Goal: Task Accomplishment & Management: Manage account settings

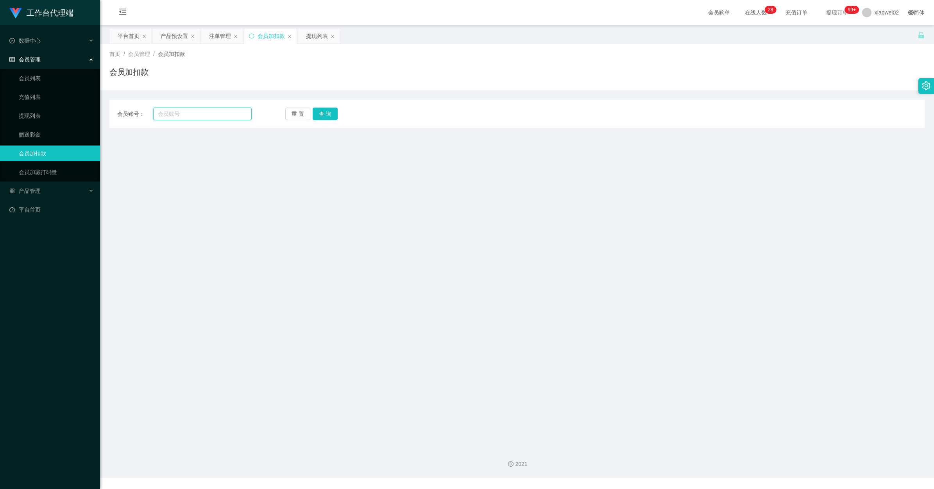
click at [182, 110] on input "text" at bounding box center [202, 114] width 99 height 13
paste input "HAHA1234"
type input "HAHA1234"
click at [322, 110] on button "查 询" at bounding box center [325, 114] width 25 height 13
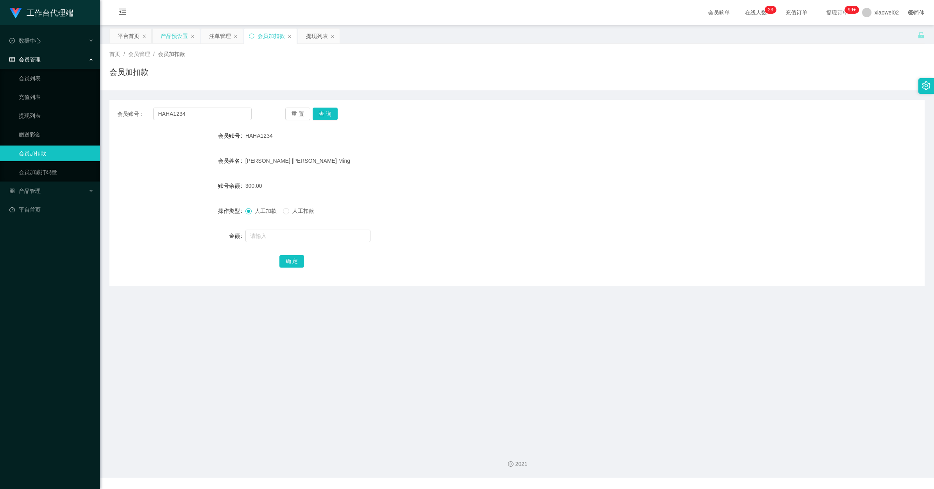
click at [181, 39] on div "产品预设置" at bounding box center [174, 36] width 27 height 15
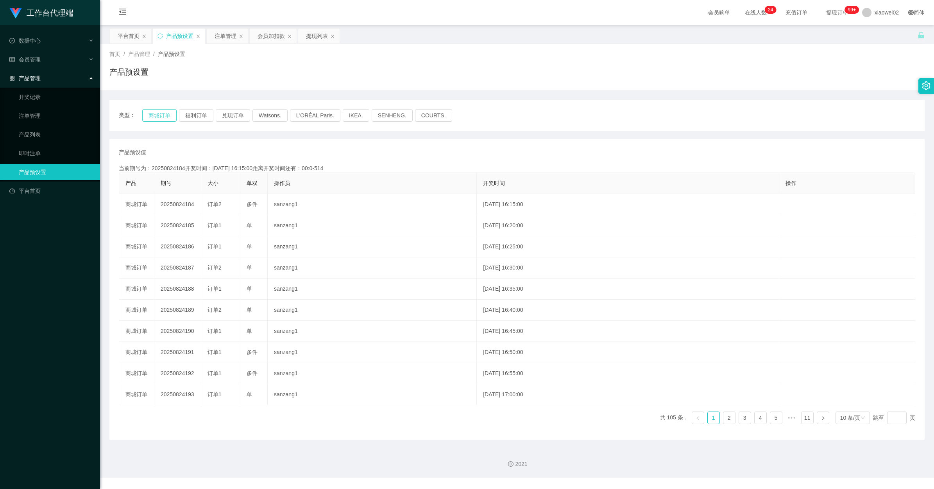
click at [151, 119] on button "商城订单" at bounding box center [159, 115] width 34 height 13
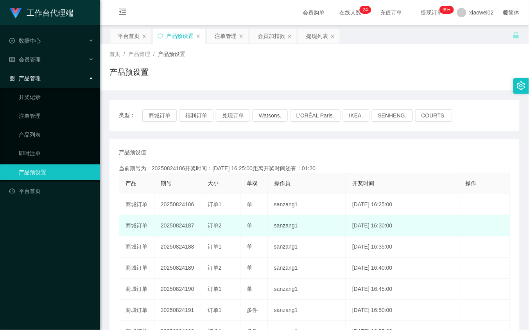
click at [180, 228] on td "20250824187" at bounding box center [177, 225] width 47 height 21
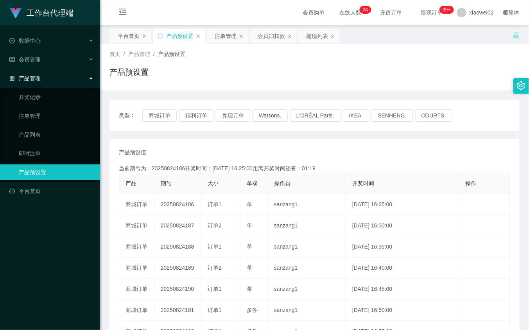
copy td "20250824187"
click at [201, 142] on div "产品预设值 添加期号 当前期号为：20250824186开奖时间：2025-08-24 16:25:00距离开奖时间还有：00:0-45 产品 期号 大小 单…" at bounding box center [314, 289] width 410 height 301
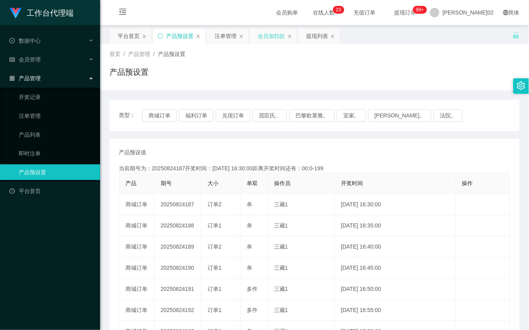
click at [258, 36] on div "会员加扣款" at bounding box center [271, 36] width 27 height 15
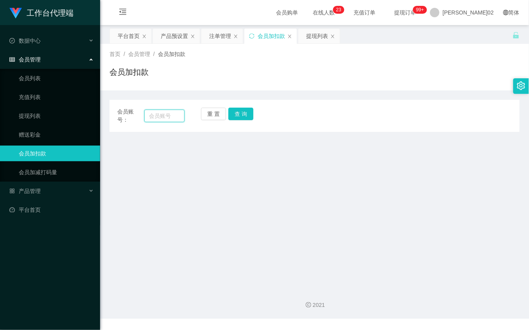
drag, startPoint x: 166, startPoint y: 116, endPoint x: 171, endPoint y: 116, distance: 4.7
click at [166, 116] on input "text" at bounding box center [164, 115] width 40 height 13
paste input "tecksern"
type input "tecksern"
click at [248, 111] on button "查 询" at bounding box center [240, 114] width 25 height 13
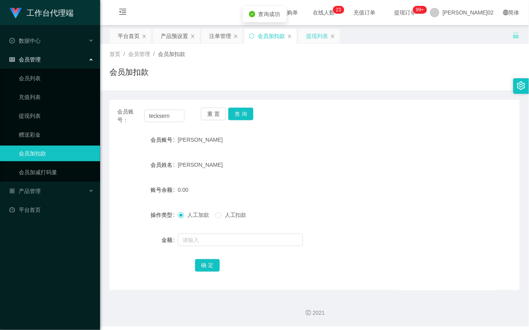
click at [314, 38] on div "提现列表" at bounding box center [317, 36] width 22 height 15
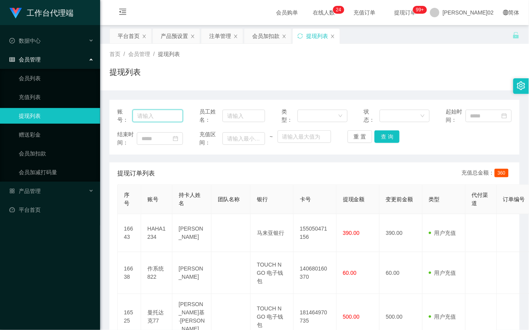
click at [155, 120] on input "text" at bounding box center [158, 115] width 50 height 13
paste input "tecksern"
click at [385, 139] on button "查 询" at bounding box center [387, 136] width 25 height 13
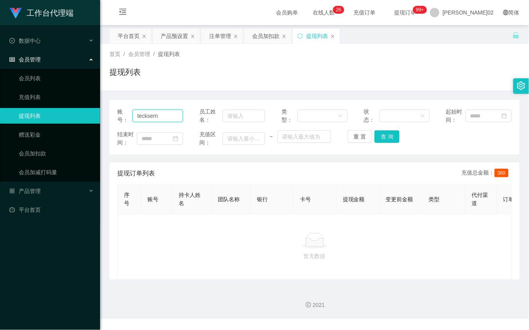
drag, startPoint x: 159, startPoint y: 116, endPoint x: 104, endPoint y: 118, distance: 54.8
click at [105, 118] on main "关闭左侧 关闭右侧 关闭其它 刷新页面 平台首页 产品预设置 注单管理 会员加扣款 提现列表 首页 / 会员管理 / 提现列表 / 提现列表 账号： teck…" at bounding box center [314, 153] width 429 height 257
paste input "HAHA1234"
type input "HAHA1234"
click at [380, 137] on button "查 询" at bounding box center [387, 136] width 25 height 13
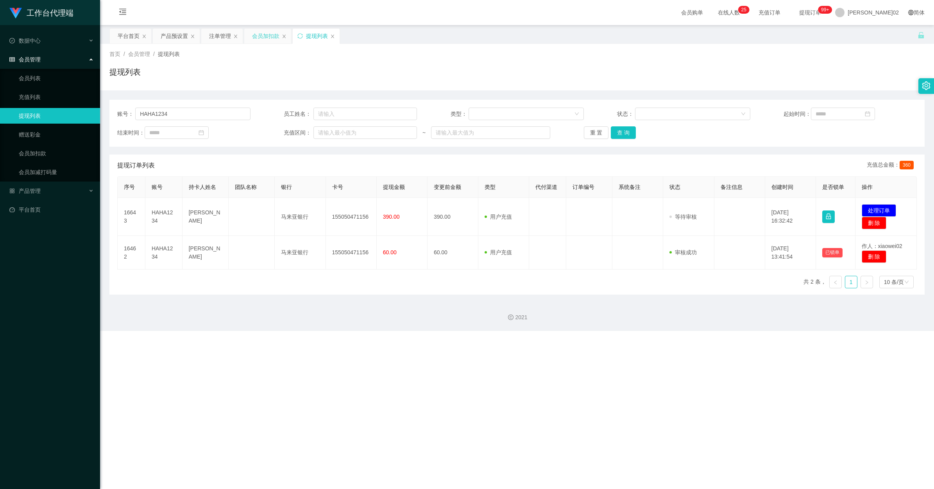
click at [262, 38] on div "会员加扣款" at bounding box center [265, 36] width 27 height 15
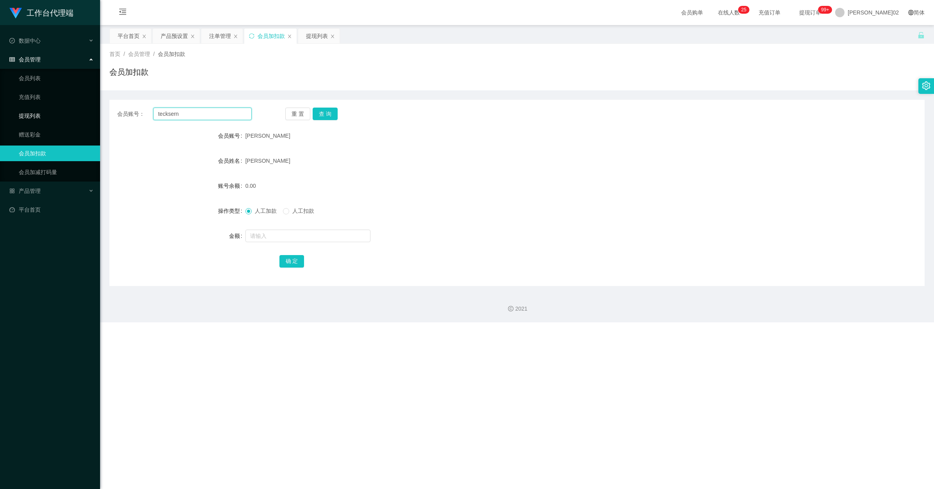
drag, startPoint x: 206, startPoint y: 119, endPoint x: 48, endPoint y: 119, distance: 157.9
click at [48, 119] on section "工作台代理端 数据中心 会员管理 会员列表 充值列表 提现列表 赠送彩金 会员加扣款 会员加减打码量 产品管理 开奖记录 注单管理 产品列表 即时注单 产品预…" at bounding box center [467, 161] width 934 height 322
paste input "HAHA1234"
type input "HAHA1234"
click at [323, 114] on button "查 询" at bounding box center [325, 114] width 25 height 13
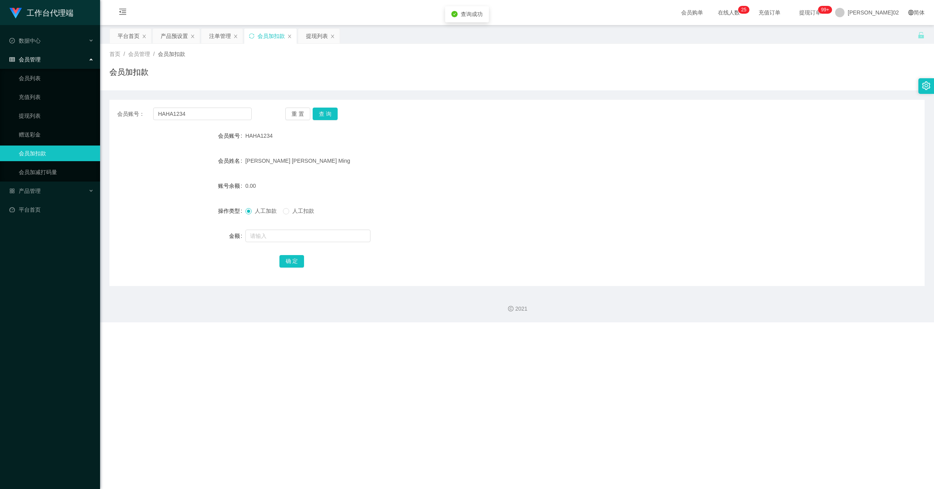
click at [383, 124] on div "会员账号： HAHA1234 重 置 查 询 会员账号 HAHA1234 会员姓名 Choi Jack Ming 账号余额 0.00 操作类型 人工加款 人工…" at bounding box center [516, 193] width 815 height 186
click at [327, 118] on button "查 询" at bounding box center [325, 114] width 25 height 13
click at [314, 41] on div "提现列表" at bounding box center [317, 36] width 22 height 15
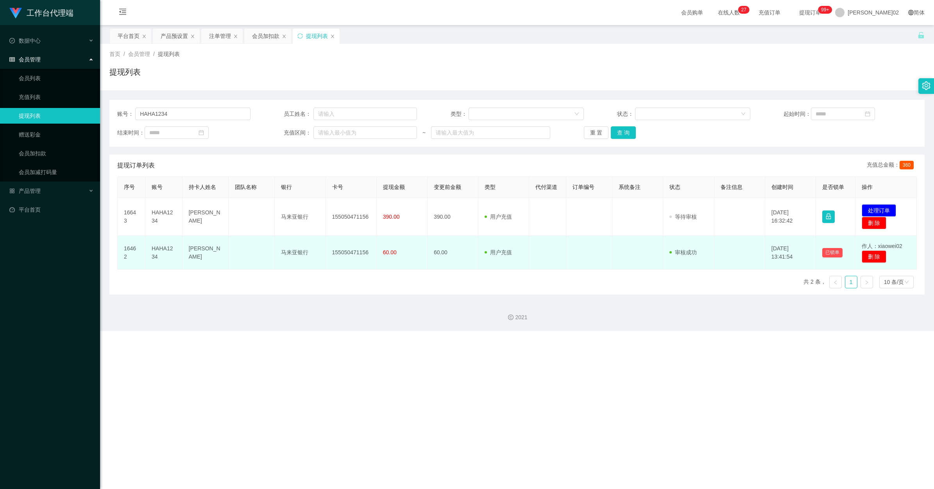
click at [529, 242] on td "审核驳回 审核成功 等待审核" at bounding box center [688, 253] width 51 height 34
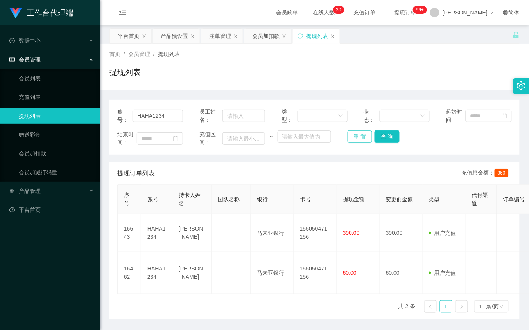
click at [362, 139] on button "重 置" at bounding box center [360, 136] width 25 height 13
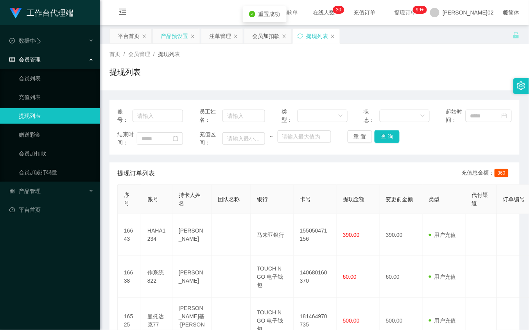
drag, startPoint x: 168, startPoint y: 36, endPoint x: 168, endPoint y: 71, distance: 35.2
click at [168, 36] on div "产品预设置" at bounding box center [174, 36] width 27 height 15
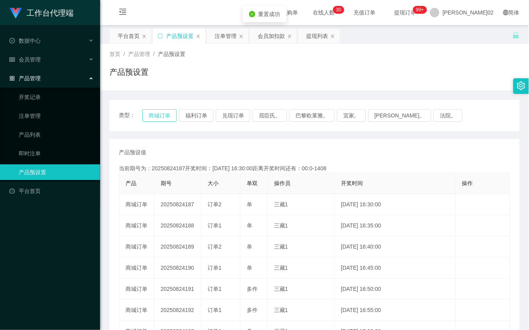
click at [150, 112] on button "商城订单" at bounding box center [159, 115] width 34 height 13
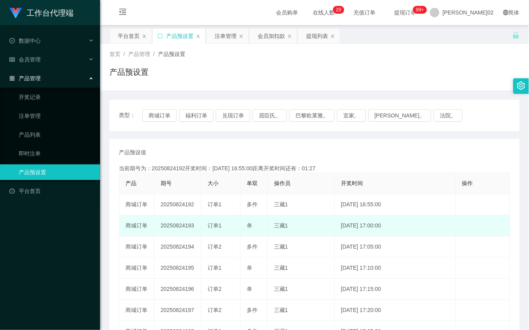
click at [179, 222] on td "20250824193" at bounding box center [177, 225] width 47 height 21
click at [177, 226] on td "20250824193" at bounding box center [177, 225] width 47 height 21
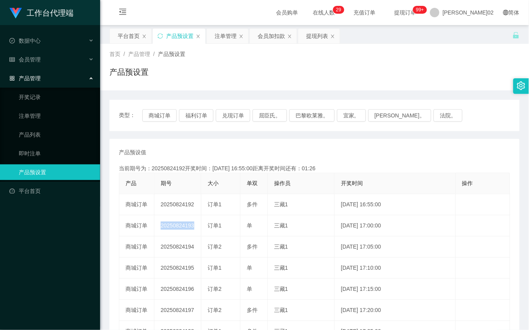
copy td "20250824193"
click at [194, 145] on div "产品预设值 添加期号 当前期号为：20250824192开奖时间：2025-08-24 16:55:00距离开奖时间还有：00:0-48 产品 期号 大小 单…" at bounding box center [314, 289] width 410 height 301
click at [167, 110] on button "商城订单" at bounding box center [159, 115] width 34 height 13
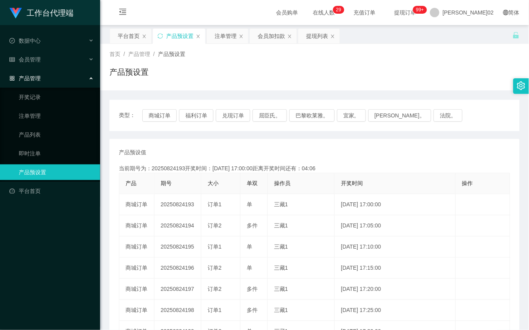
click at [454, 149] on div "产品预设值 添加期号" at bounding box center [314, 152] width 391 height 8
click at [149, 112] on button "商城订单" at bounding box center [159, 115] width 34 height 13
type button "k3wph"
click at [168, 113] on button "商城订单" at bounding box center [159, 115] width 34 height 13
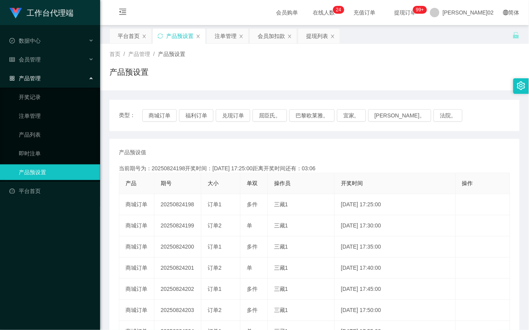
drag, startPoint x: 168, startPoint y: 113, endPoint x: 236, endPoint y: 130, distance: 69.4
click at [236, 130] on div "类型： 商城订单 福利订单 兑现订单 屈臣氏。 巴黎欧莱雅。 宜家。 [PERSON_NAME]。 法院。" at bounding box center [314, 115] width 410 height 31
click at [163, 115] on button "商城订单" at bounding box center [159, 115] width 34 height 13
click at [218, 143] on div "产品预设值 添加期号 当前期号为：20250824198开奖时间：[DATE] 17:25:00距离开奖时间还有：00:0-942 产品 期号 大小 单双 操…" at bounding box center [314, 289] width 410 height 301
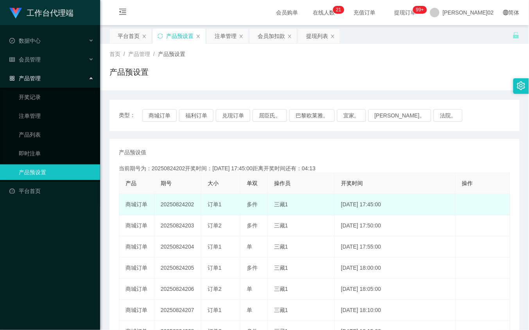
click at [185, 200] on td "20250824202" at bounding box center [177, 204] width 47 height 21
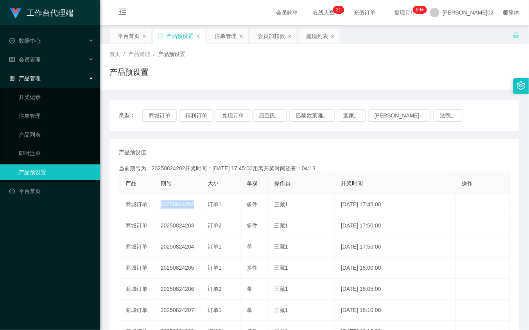
copy td "20250824202"
click at [233, 174] on th "大小" at bounding box center [220, 183] width 39 height 21
click at [309, 36] on div "提现列表" at bounding box center [317, 36] width 22 height 15
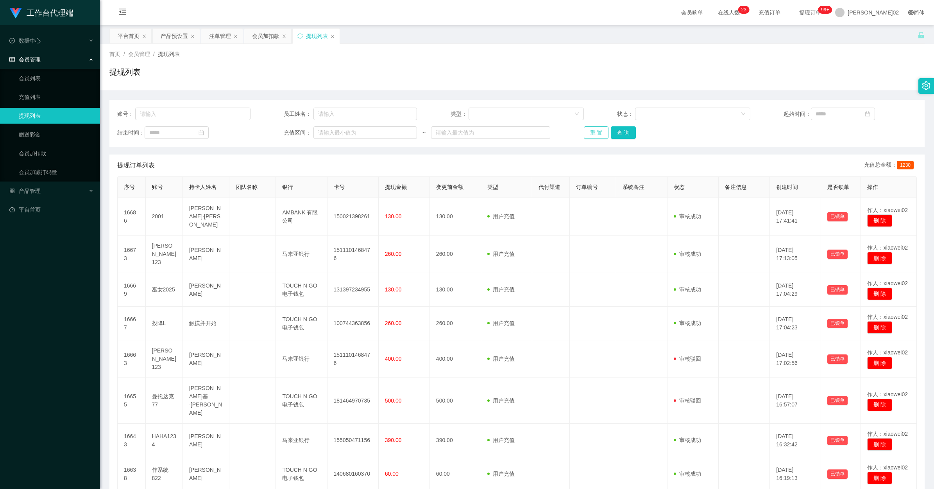
click at [529, 136] on button "重 置" at bounding box center [596, 132] width 25 height 13
click at [529, 132] on button "重 置" at bounding box center [596, 132] width 25 height 13
click at [529, 132] on div "重 置 查 询" at bounding box center [650, 132] width 133 height 13
click at [529, 132] on button "重 置" at bounding box center [596, 132] width 25 height 13
click at [529, 132] on div "重 置 查 询" at bounding box center [650, 132] width 133 height 13
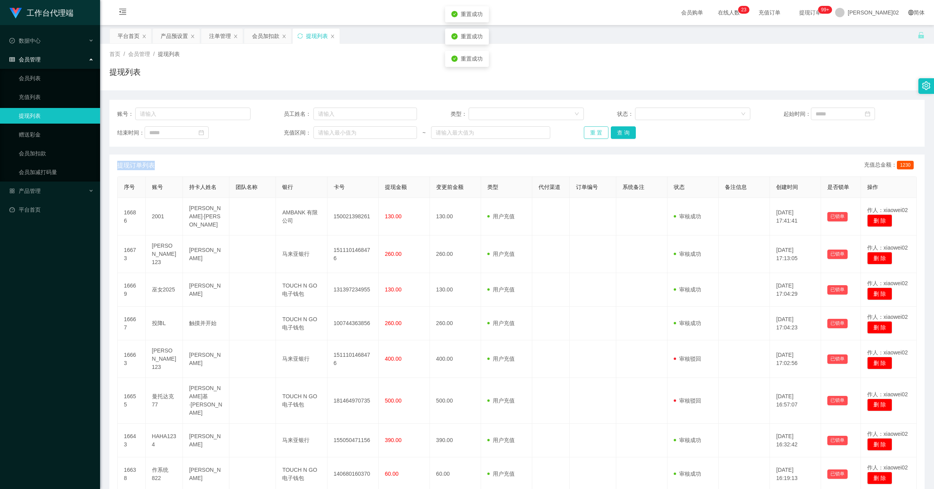
click at [529, 132] on button "重 置" at bounding box center [596, 132] width 25 height 13
click at [529, 132] on div "重 置 查 询" at bounding box center [650, 132] width 133 height 13
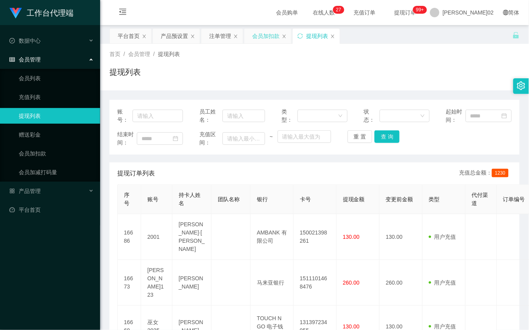
drag, startPoint x: 266, startPoint y: 27, endPoint x: 266, endPoint y: 32, distance: 5.1
click at [266, 32] on div "会员加扣款" at bounding box center [265, 36] width 27 height 15
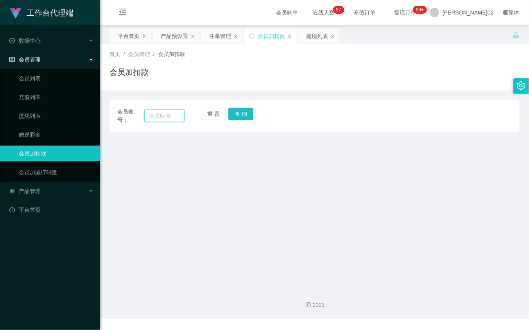
click at [170, 117] on input "text" at bounding box center [164, 115] width 40 height 13
paste input "Ronaldone184"
type input "Ronaldone184"
click at [242, 117] on button "查 询" at bounding box center [240, 114] width 25 height 13
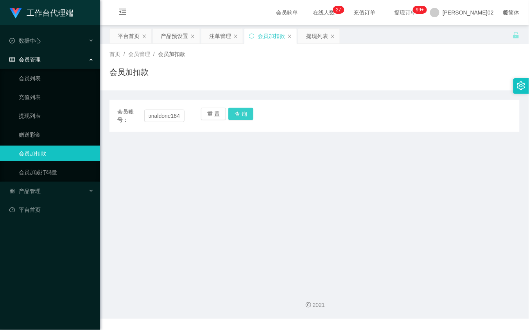
scroll to position [0, 0]
click at [243, 114] on button "查 询" at bounding box center [240, 114] width 25 height 13
click at [159, 116] on input "Ronaldone184" at bounding box center [164, 115] width 40 height 13
click at [233, 110] on button "查 询" at bounding box center [240, 114] width 25 height 13
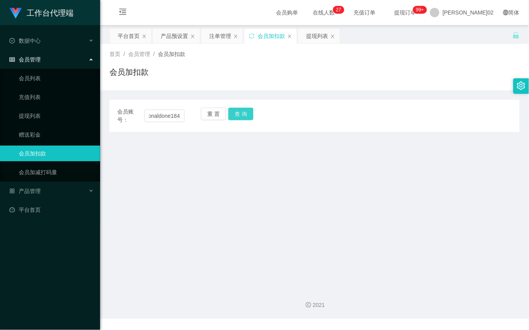
scroll to position [0, 0]
click at [233, 110] on div "重 置 查 询" at bounding box center [234, 116] width 67 height 16
click at [235, 110] on button "查 询" at bounding box center [240, 114] width 25 height 13
click at [235, 110] on div "重 置 查 询" at bounding box center [234, 116] width 67 height 16
drag, startPoint x: 235, startPoint y: 110, endPoint x: 180, endPoint y: 114, distance: 55.3
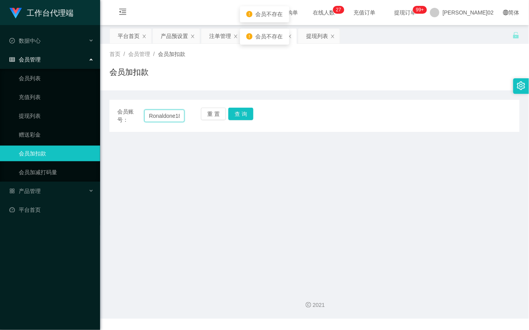
click at [180, 114] on input "Ronaldone184" at bounding box center [164, 115] width 40 height 13
click at [179, 114] on input "Ronaldone184" at bounding box center [164, 115] width 40 height 13
type input "Ronaldonel84"
click at [229, 110] on button "查 询" at bounding box center [240, 114] width 25 height 13
click at [229, 110] on div "重 置 查 询" at bounding box center [234, 116] width 67 height 16
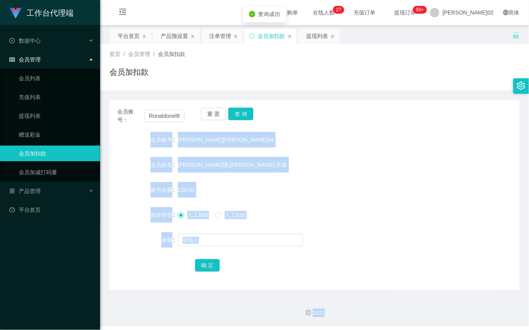
drag, startPoint x: 229, startPoint y: 110, endPoint x: 271, endPoint y: 192, distance: 91.4
click at [271, 192] on div "130.00" at bounding box center [297, 190] width 239 height 16
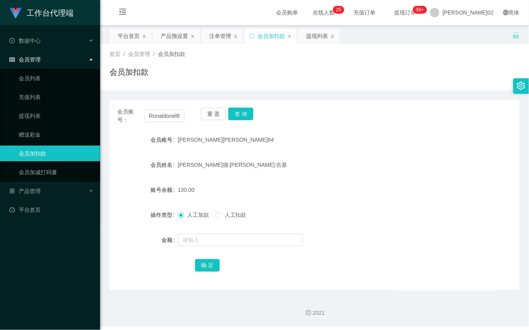
click at [280, 106] on div "会员账号： Ronaldonel84 重 置 查 询 会员账号 [PERSON_NAME][PERSON_NAME]84 会员姓名 [PERSON_NAME]…" at bounding box center [314, 195] width 410 height 190
click at [254, 112] on div "重 置 查 询" at bounding box center [234, 116] width 67 height 16
click at [242, 112] on button "查 询" at bounding box center [240, 114] width 25 height 13
click at [242, 112] on div "重 置 查 询" at bounding box center [234, 116] width 67 height 16
drag, startPoint x: 242, startPoint y: 112, endPoint x: 326, endPoint y: 29, distance: 118.0
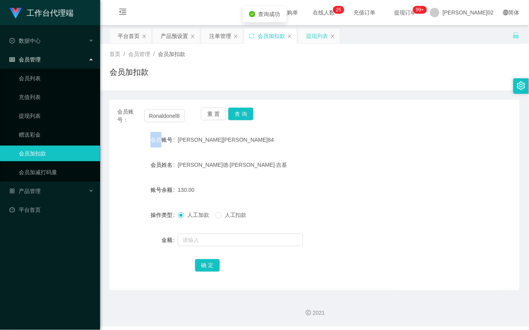
click at [326, 29] on div "提现列表" at bounding box center [317, 36] width 22 height 15
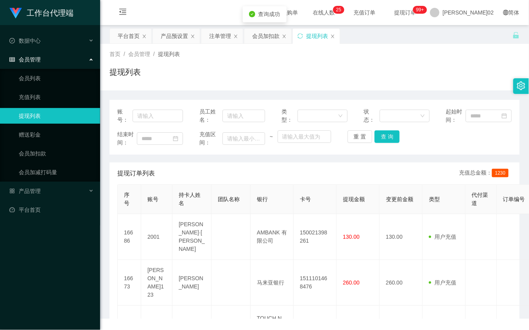
click at [314, 40] on div "提现列表" at bounding box center [317, 36] width 22 height 15
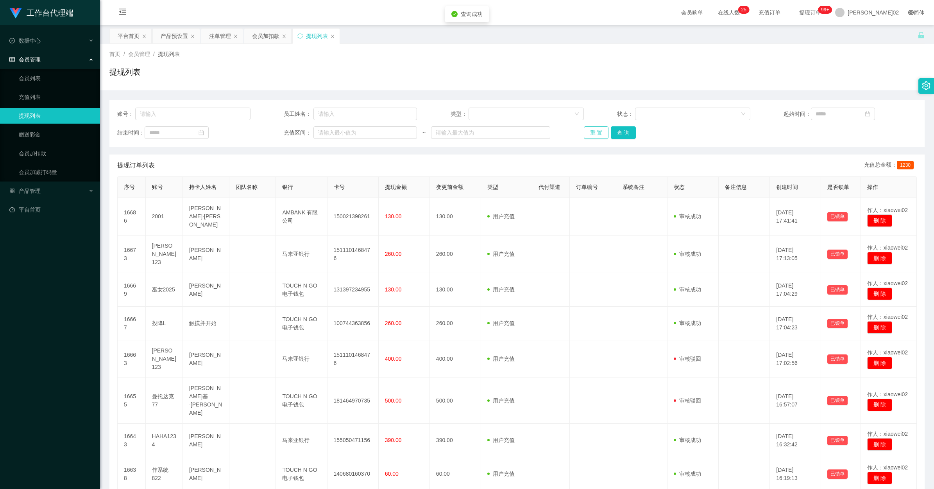
drag, startPoint x: 606, startPoint y: 136, endPoint x: 600, endPoint y: 134, distance: 6.0
click at [529, 134] on button "重 置" at bounding box center [596, 132] width 25 height 13
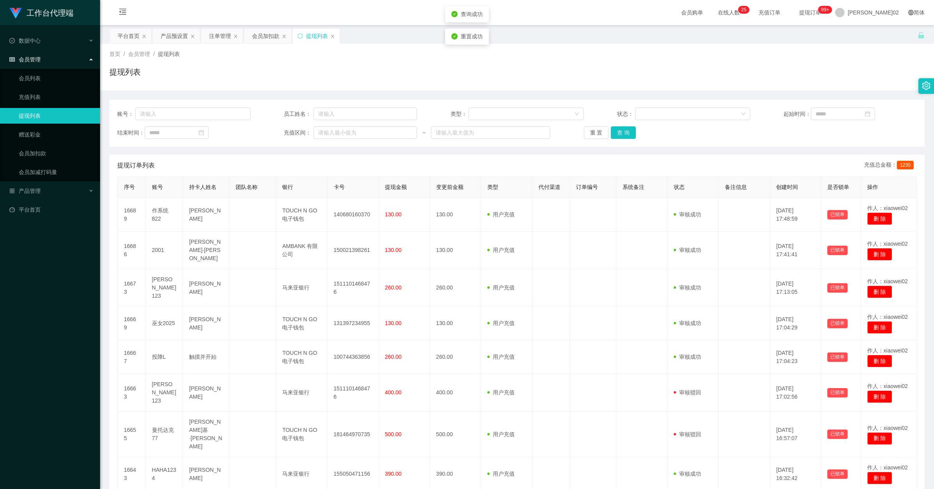
click at [529, 134] on div "重 置 查 询" at bounding box center [650, 132] width 133 height 13
click at [529, 134] on button "重 置" at bounding box center [596, 132] width 25 height 13
click at [529, 145] on div "账号： 员工姓名： 类型： 状态： 起始时间： 结束时间： 充值区间： ~ 重 置 查 询" at bounding box center [516, 123] width 815 height 47
click at [529, 140] on div "账号： 员工姓名： 类型： 状态： 起始时间： 结束时间： 充值区间： ~ 重 置 查 询" at bounding box center [516, 123] width 815 height 47
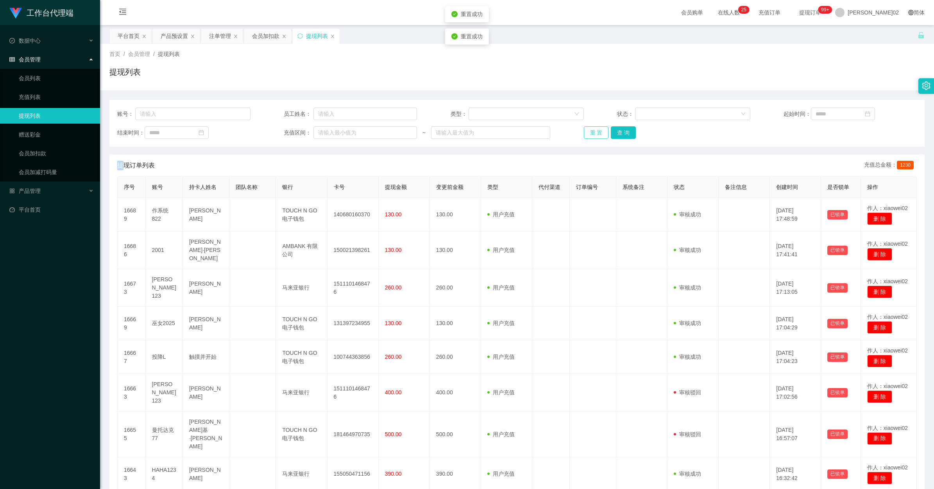
click at [529, 137] on button "重 置" at bounding box center [596, 132] width 25 height 13
click at [529, 157] on div "提现订单列表 充值总金额： 1230" at bounding box center [517, 165] width 800 height 22
